Goal: Task Accomplishment & Management: Complete application form

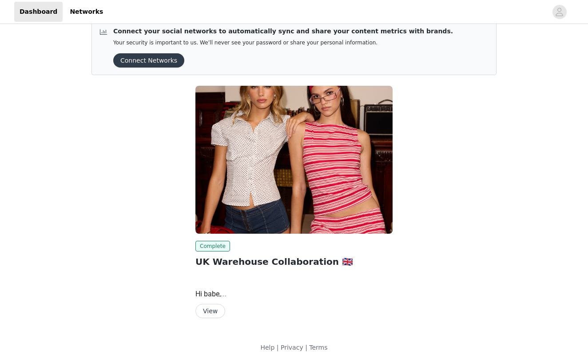
scroll to position [14, 0]
click at [215, 308] on button "View" at bounding box center [210, 311] width 30 height 14
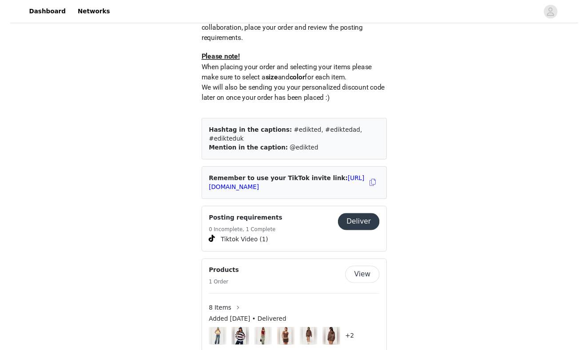
scroll to position [490, 0]
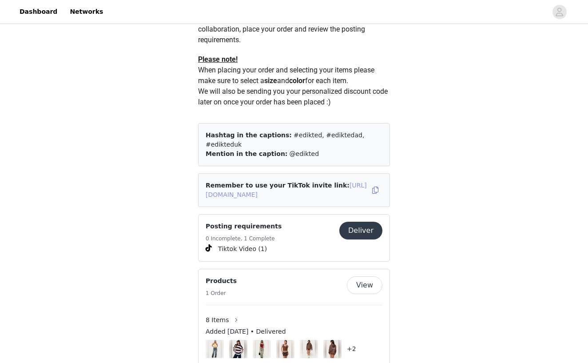
click at [300, 186] on link "[URL][DOMAIN_NAME]" at bounding box center [286, 190] width 161 height 16
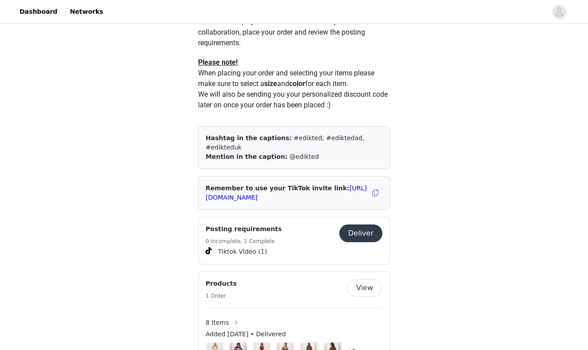
scroll to position [481, 0]
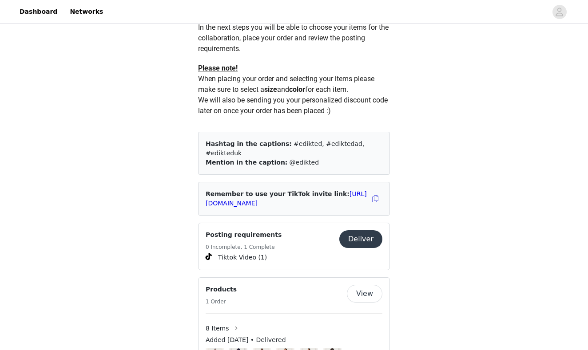
drag, startPoint x: 278, startPoint y: 142, endPoint x: 306, endPoint y: 156, distance: 31.6
click at [306, 156] on div "Hashtag in the captions: #edikted, #ediktedad, #edikteduk Mention in the captio…" at bounding box center [294, 153] width 192 height 43
click at [306, 159] on div "Hashtag in the captions: #edikted, #ediktedad, #edikteduk Mention in the captio…" at bounding box center [294, 153] width 192 height 43
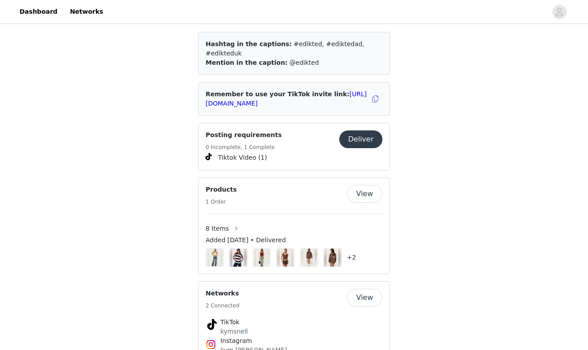
scroll to position [584, 0]
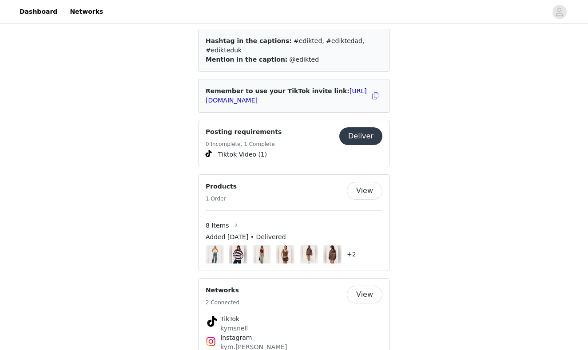
click at [359, 131] on button "Deliver" at bounding box center [360, 136] width 43 height 18
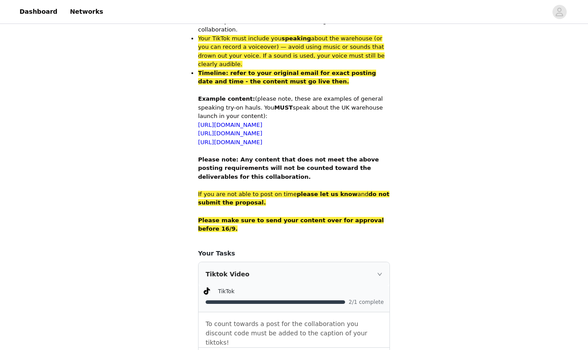
scroll to position [577, 0]
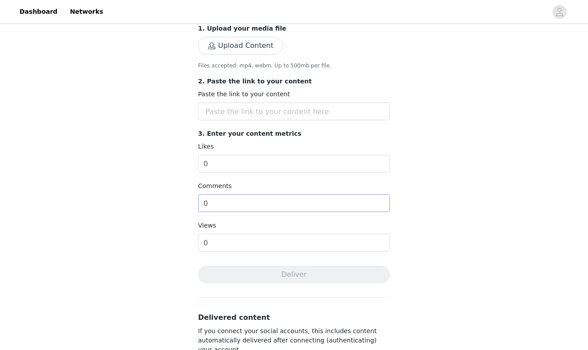
scroll to position [177, 0]
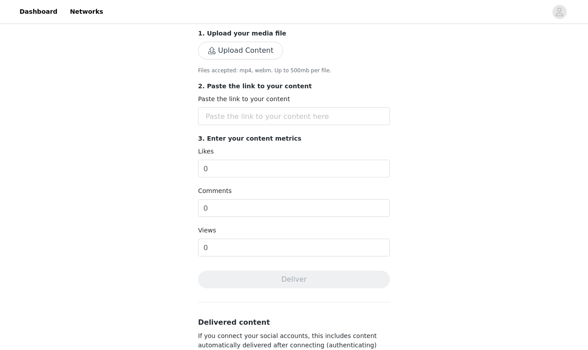
click at [429, 154] on div "Complete Task Back Save time by connecting your TikTok account. This automatica…" at bounding box center [294, 170] width 588 height 643
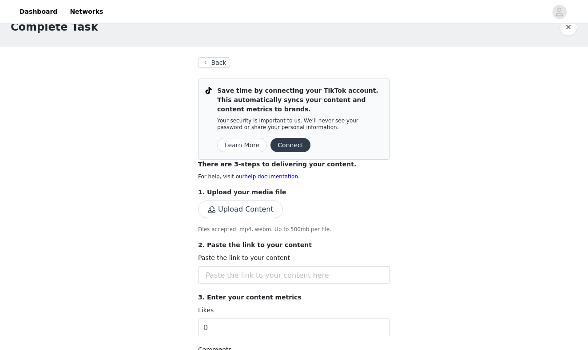
scroll to position [18, 0]
click at [283, 148] on button "Connect" at bounding box center [291, 145] width 40 height 14
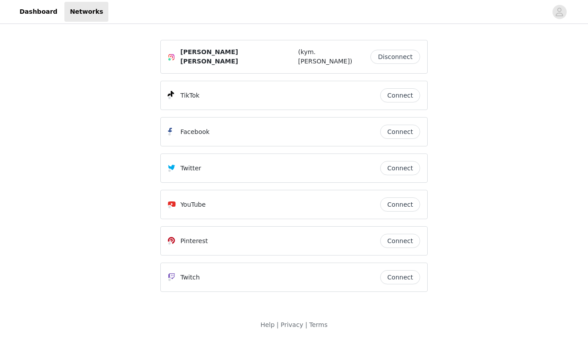
click at [406, 88] on button "Connect" at bounding box center [400, 95] width 40 height 14
click at [44, 16] on link "Dashboard" at bounding box center [38, 12] width 48 height 20
